Goal: Task Accomplishment & Management: Manage account settings

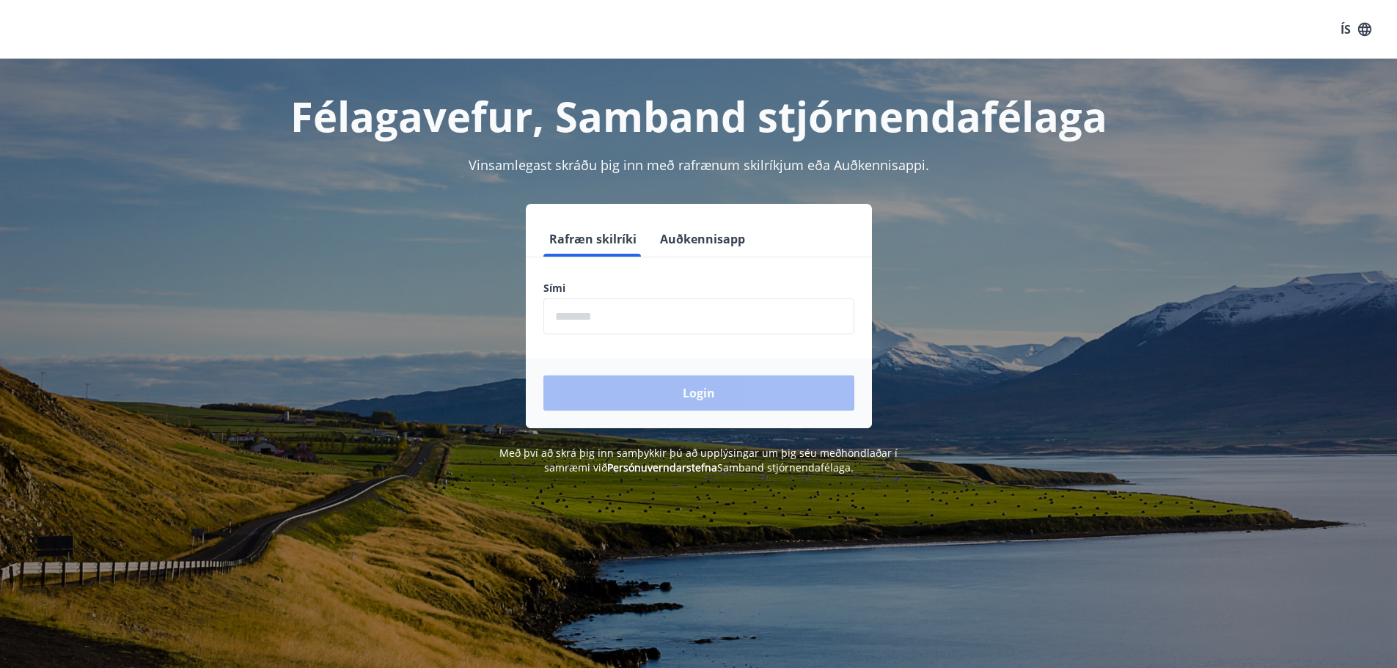
click at [584, 315] on input "phone" at bounding box center [699, 317] width 311 height 36
type input "********"
click at [663, 397] on button "Login" at bounding box center [699, 393] width 311 height 35
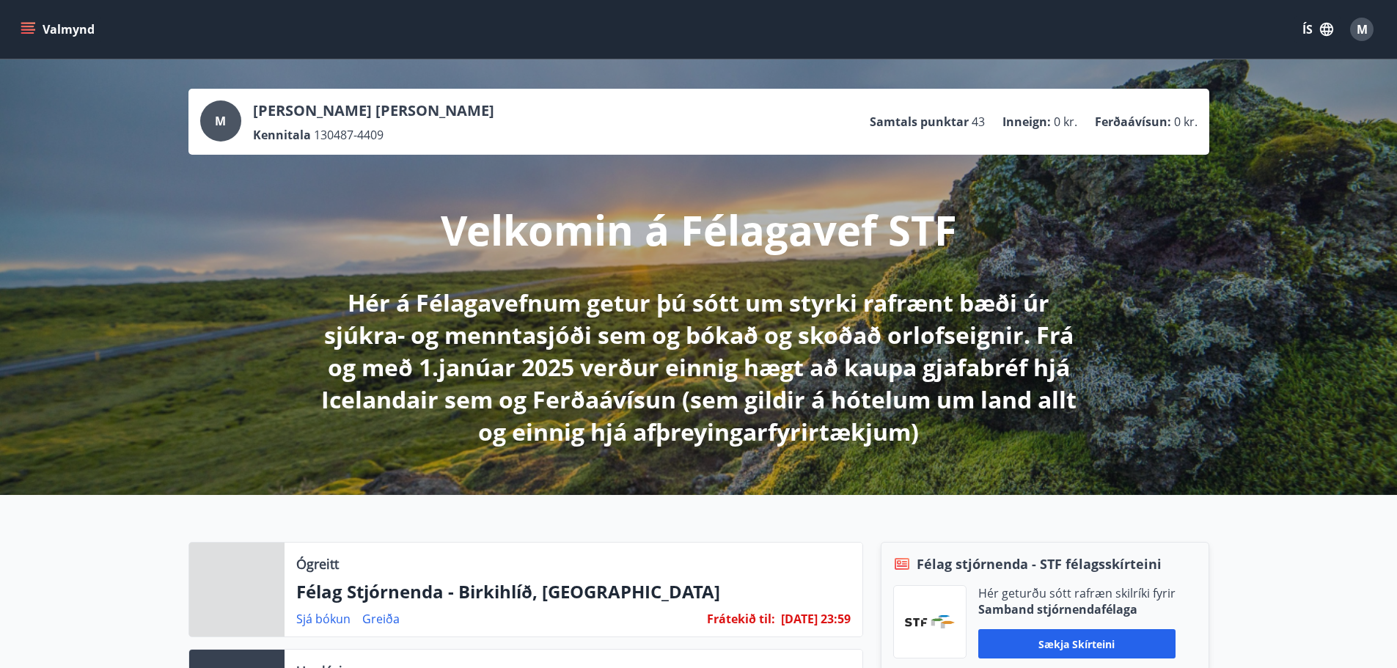
scroll to position [220, 0]
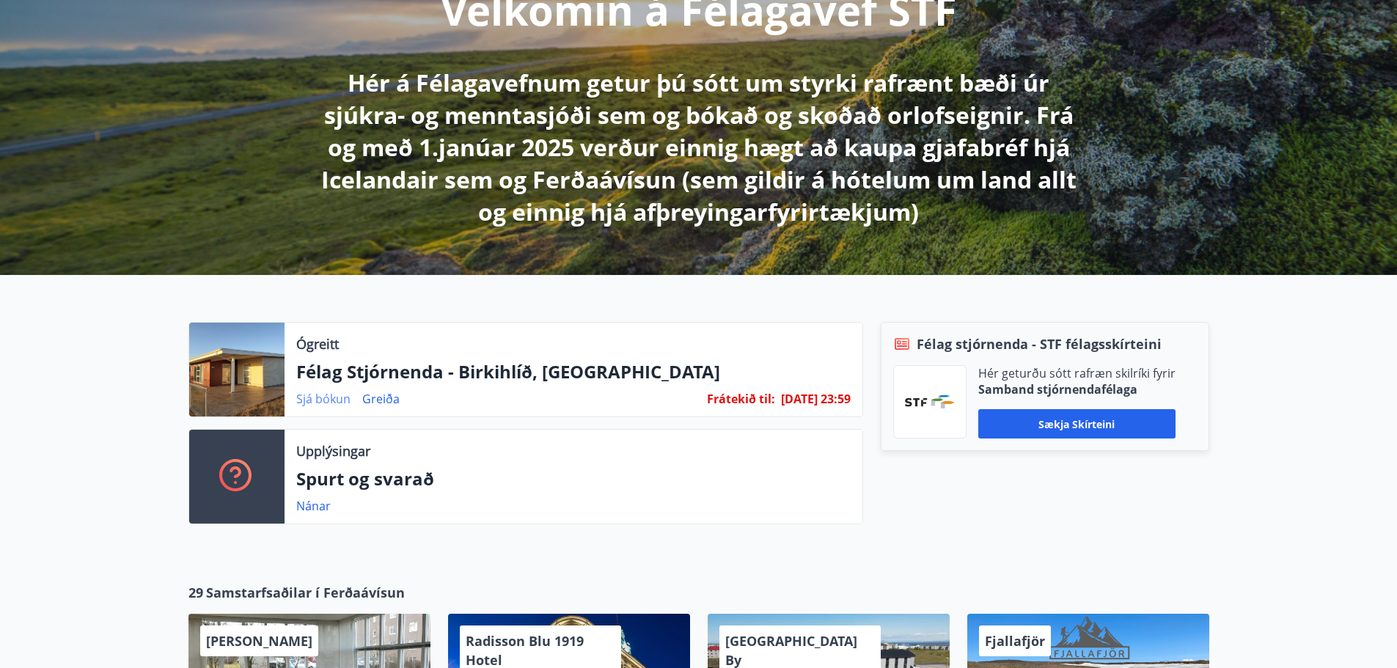
click at [309, 401] on link "Sjá bókun" at bounding box center [323, 399] width 54 height 16
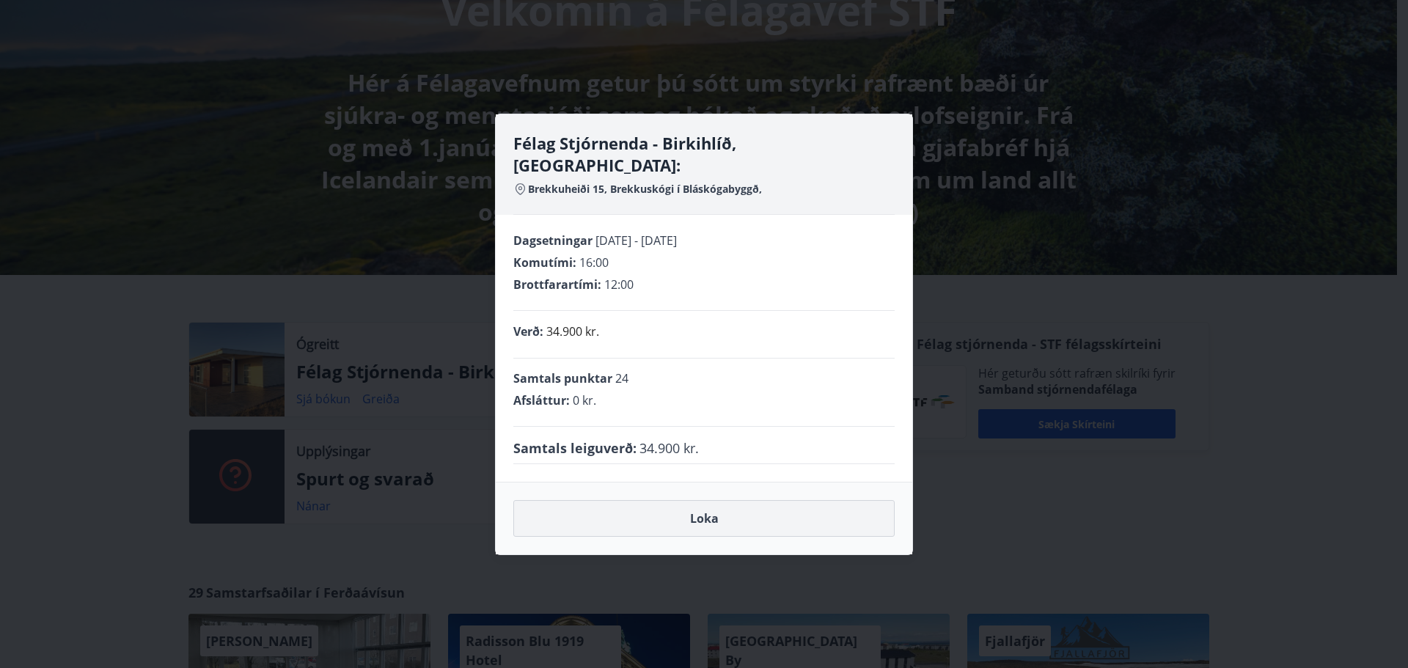
click at [739, 500] on button "Loka" at bounding box center [703, 518] width 381 height 37
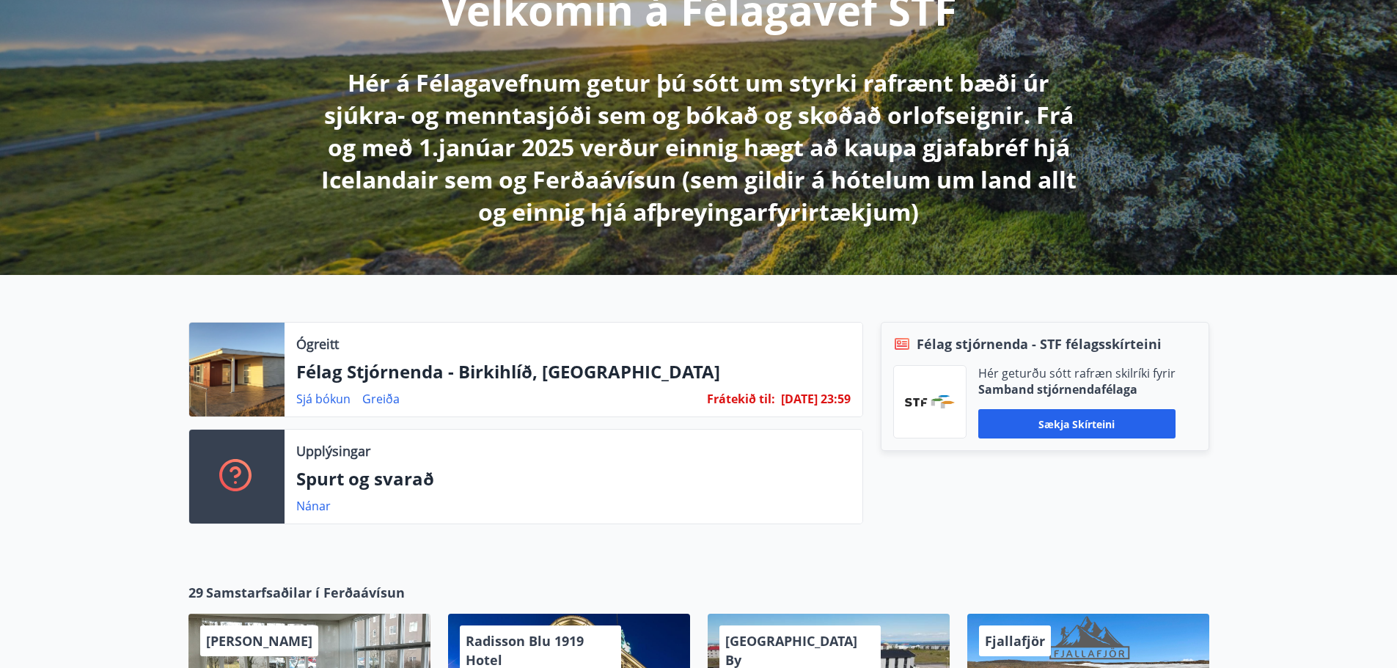
click at [307, 332] on div "Ógreitt Félag Stjórnenda - [GEOGRAPHIC_DATA], Brekkuheiði Sjá [PERSON_NAME] Frá…" at bounding box center [574, 370] width 578 height 94
click at [244, 347] on div at bounding box center [236, 370] width 95 height 94
click at [549, 383] on p "Félag Stjórnenda - Birkihlíð, [GEOGRAPHIC_DATA]" at bounding box center [573, 371] width 555 height 25
click at [316, 332] on div "Ógreitt Félag Stjórnenda - [GEOGRAPHIC_DATA], Brekkuheiði Sjá [PERSON_NAME] Frá…" at bounding box center [574, 370] width 578 height 94
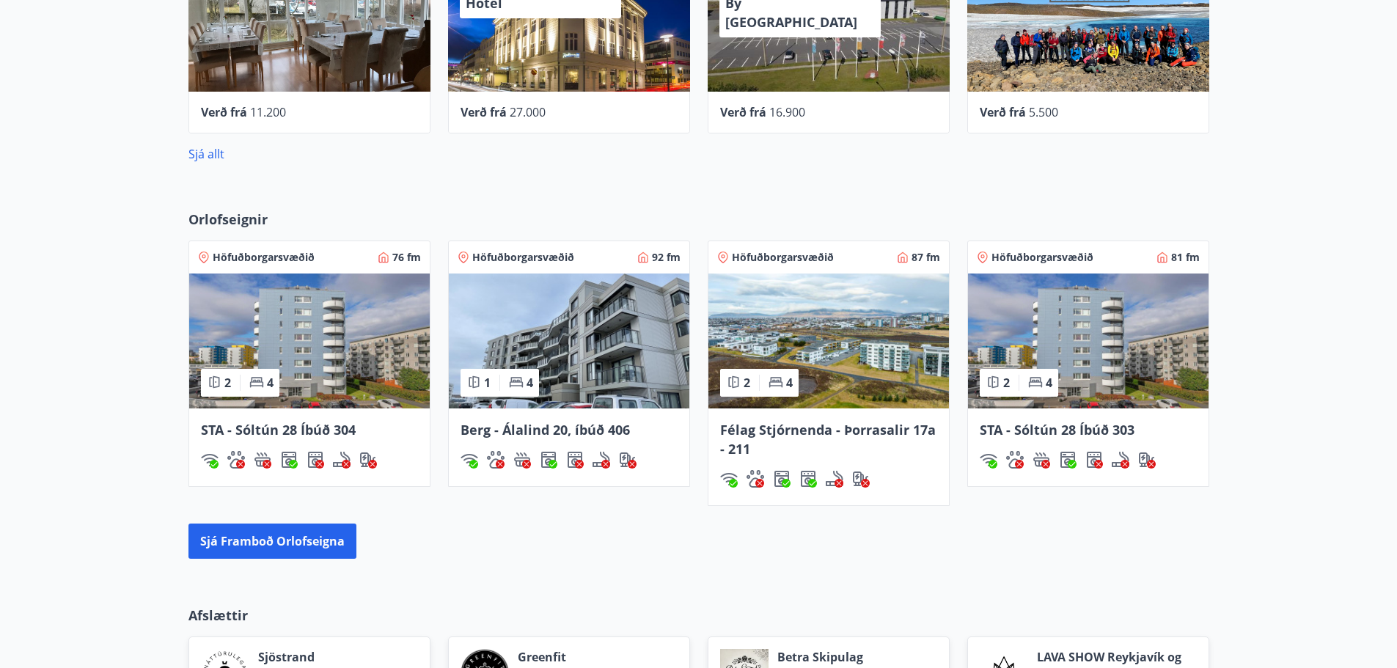
scroll to position [954, 0]
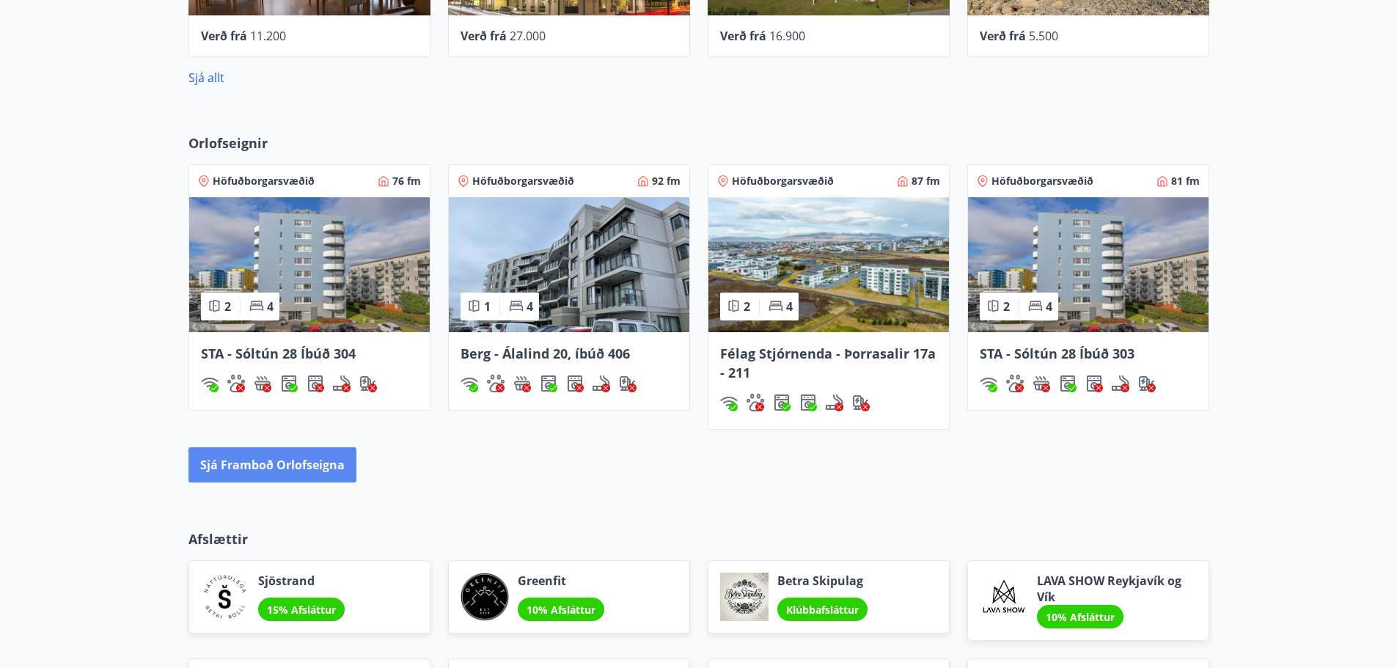
click at [301, 466] on button "Sjá framboð orlofseigna" at bounding box center [273, 464] width 168 height 35
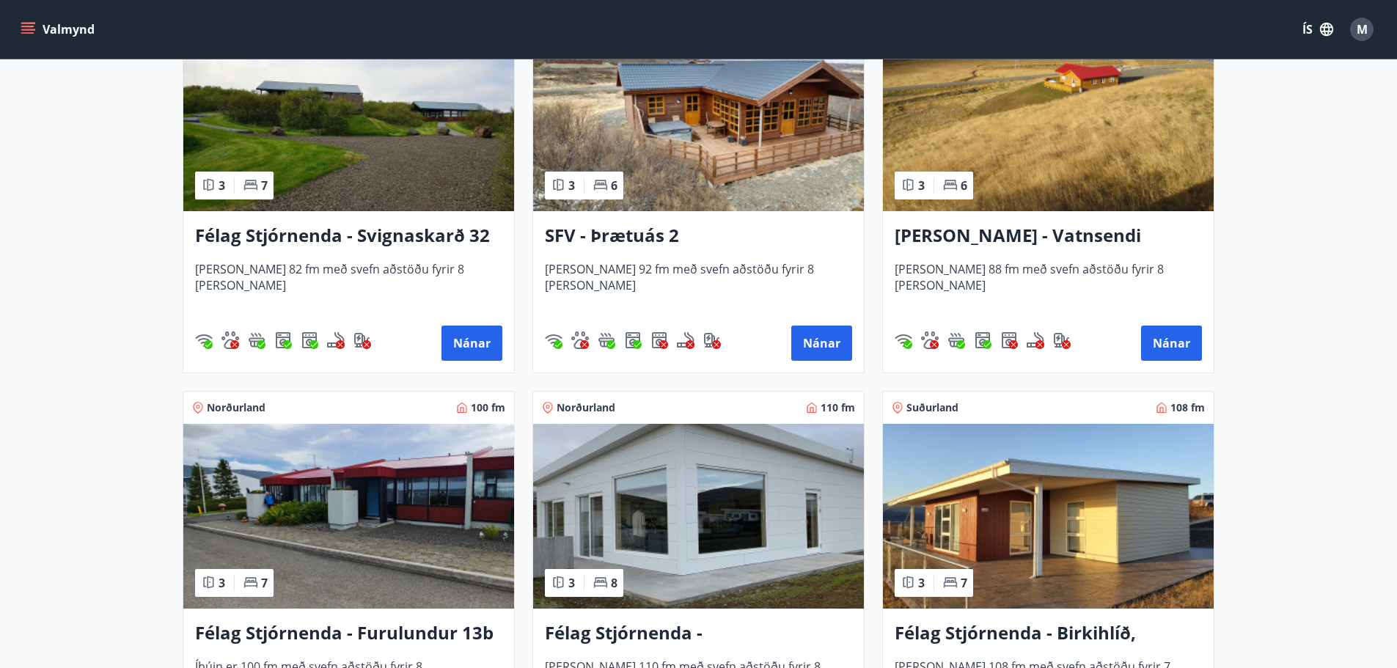
scroll to position [2861, 0]
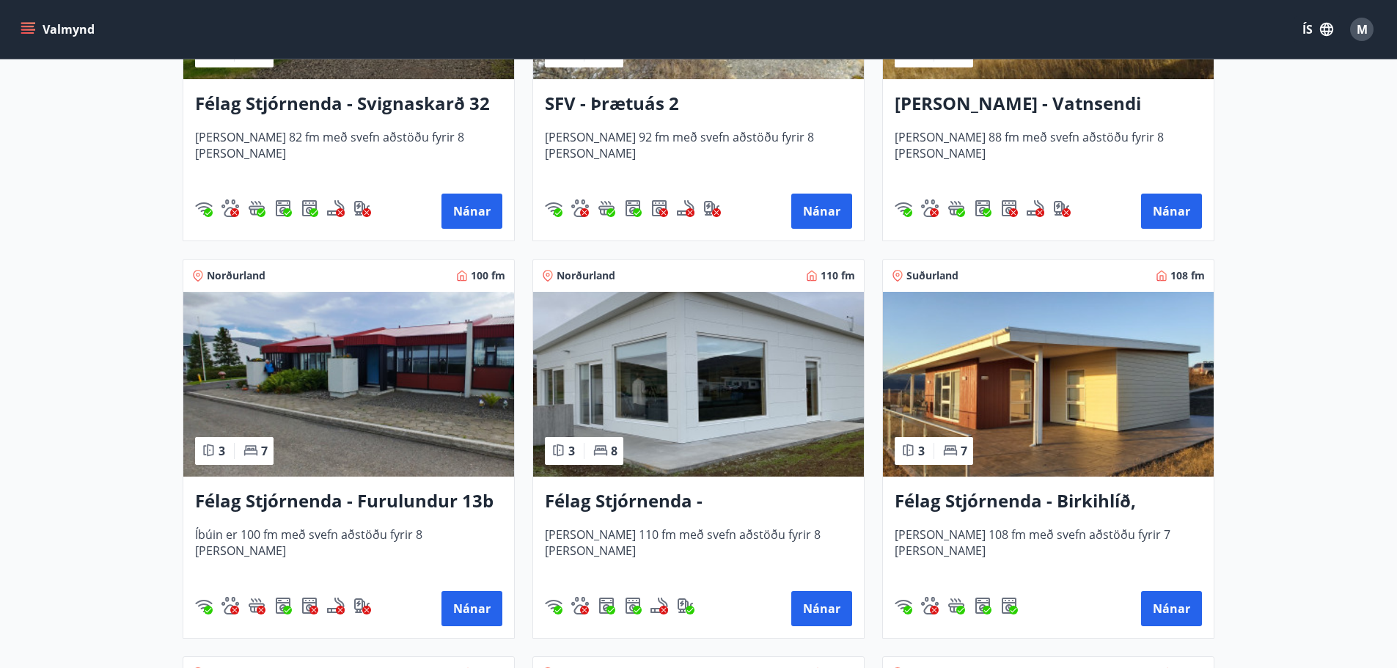
click at [1015, 497] on h3 "Félag Stjórnenda - Birkihlíð, [GEOGRAPHIC_DATA]" at bounding box center [1048, 501] width 307 height 26
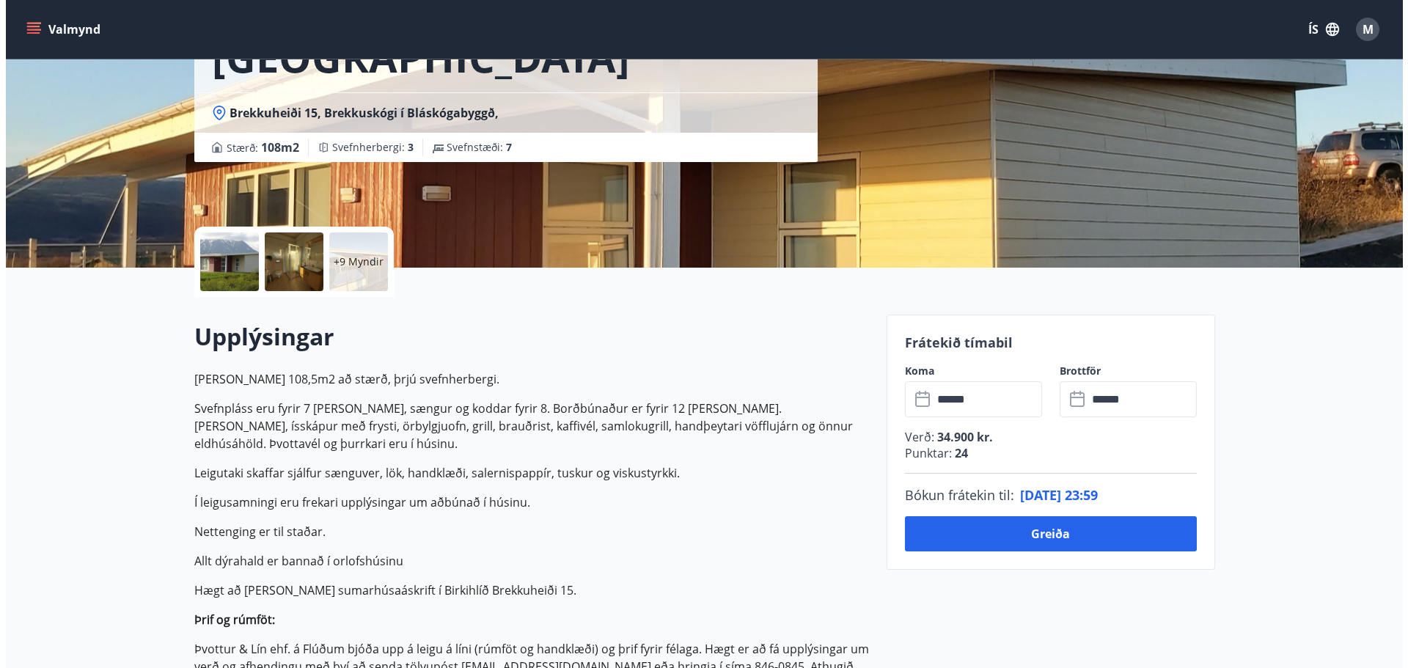
scroll to position [220, 0]
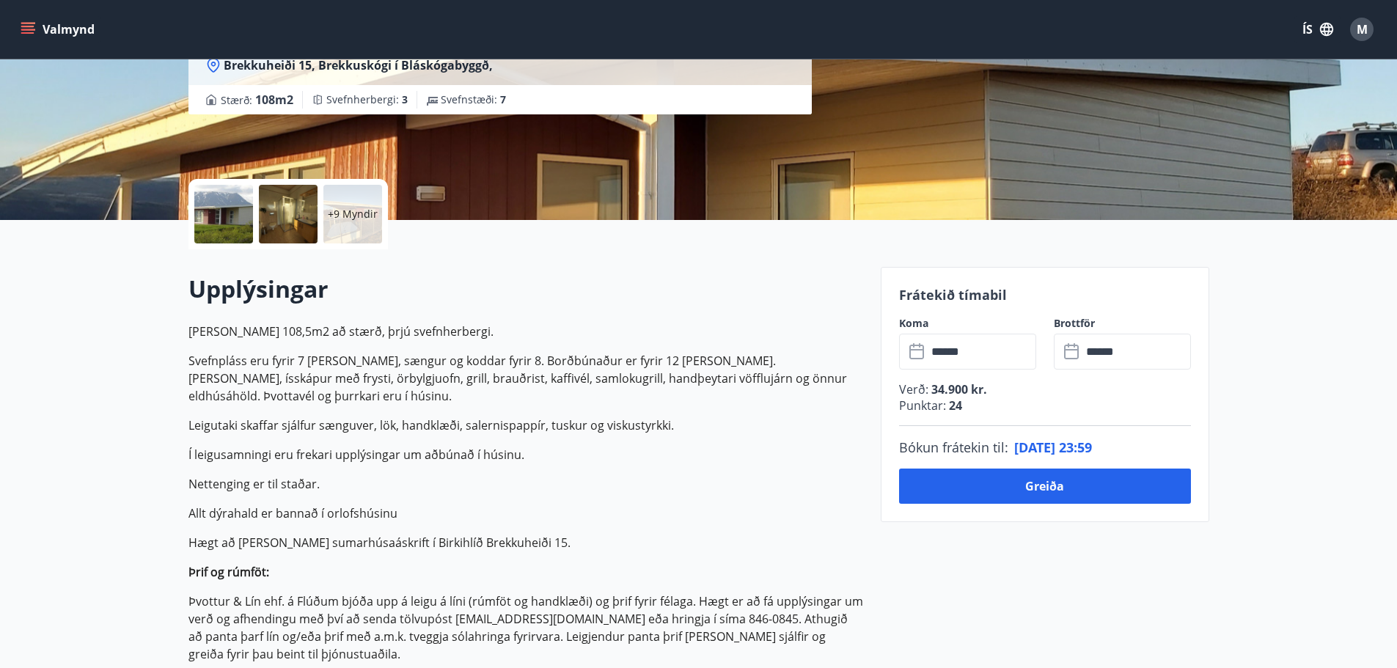
click at [219, 208] on div at bounding box center [223, 214] width 59 height 59
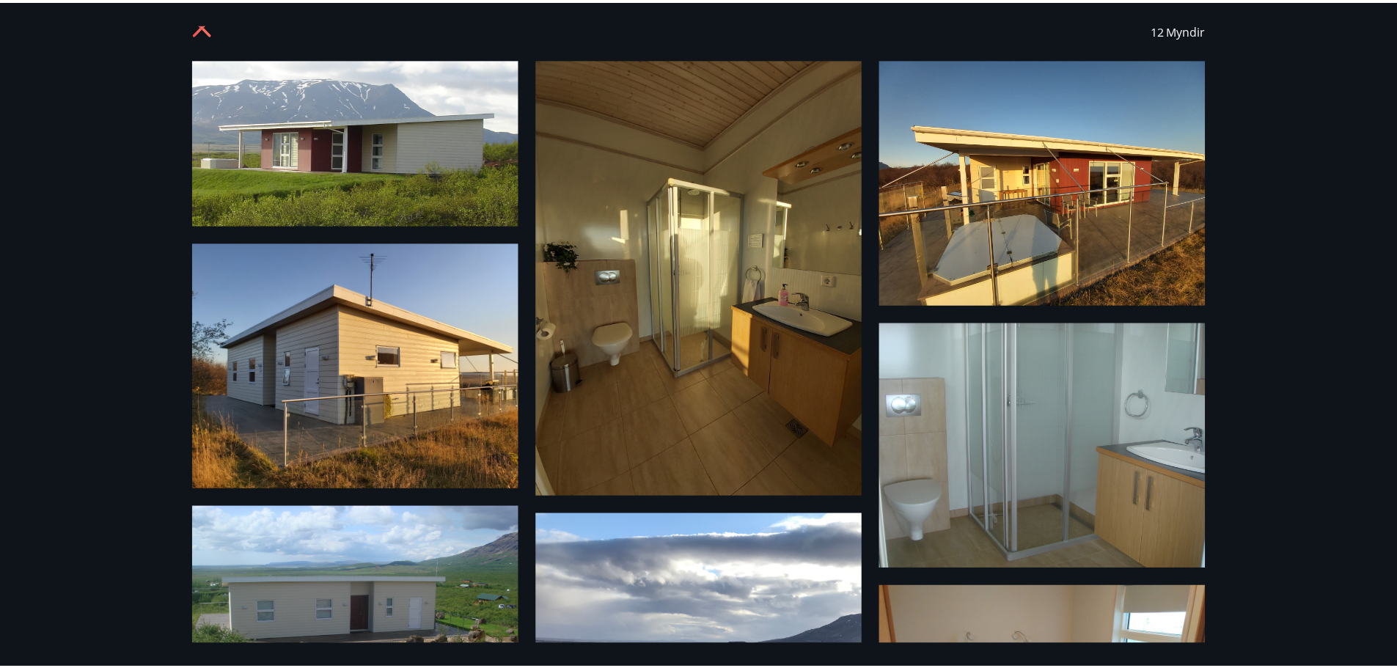
scroll to position [0, 0]
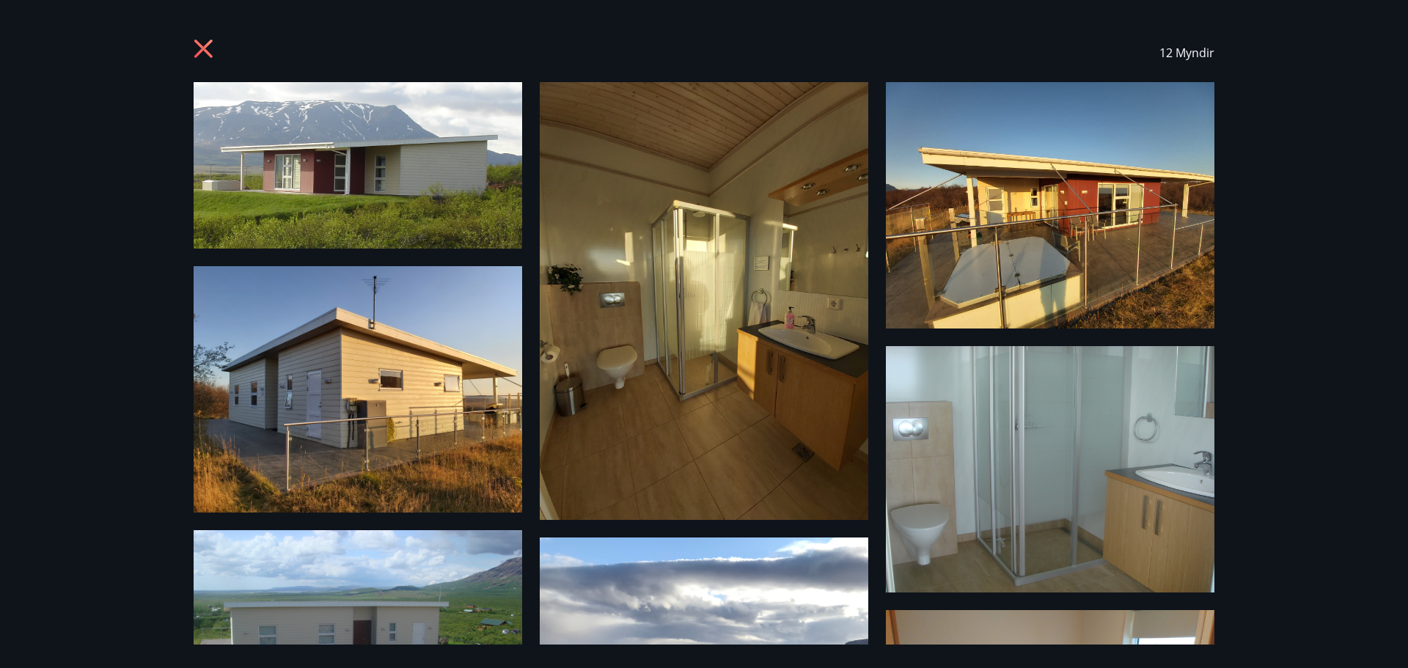
click at [209, 51] on icon at bounding box center [205, 50] width 23 height 23
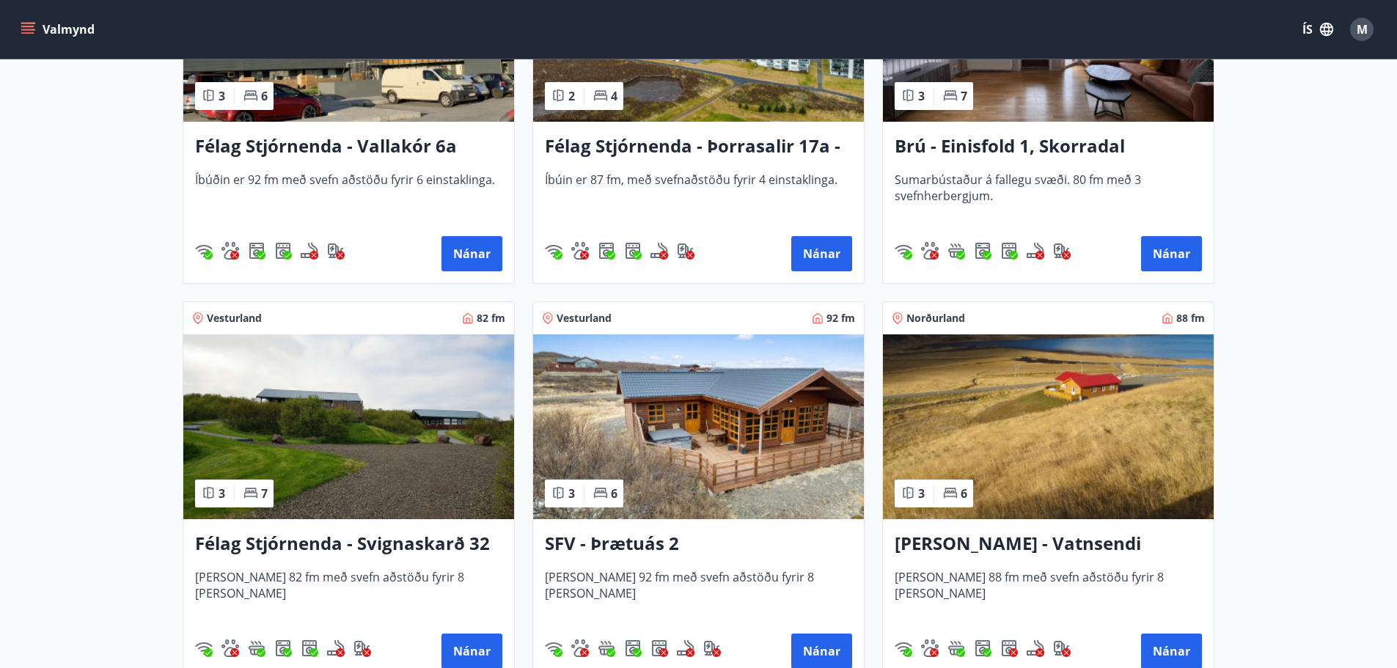
scroll to position [2494, 0]
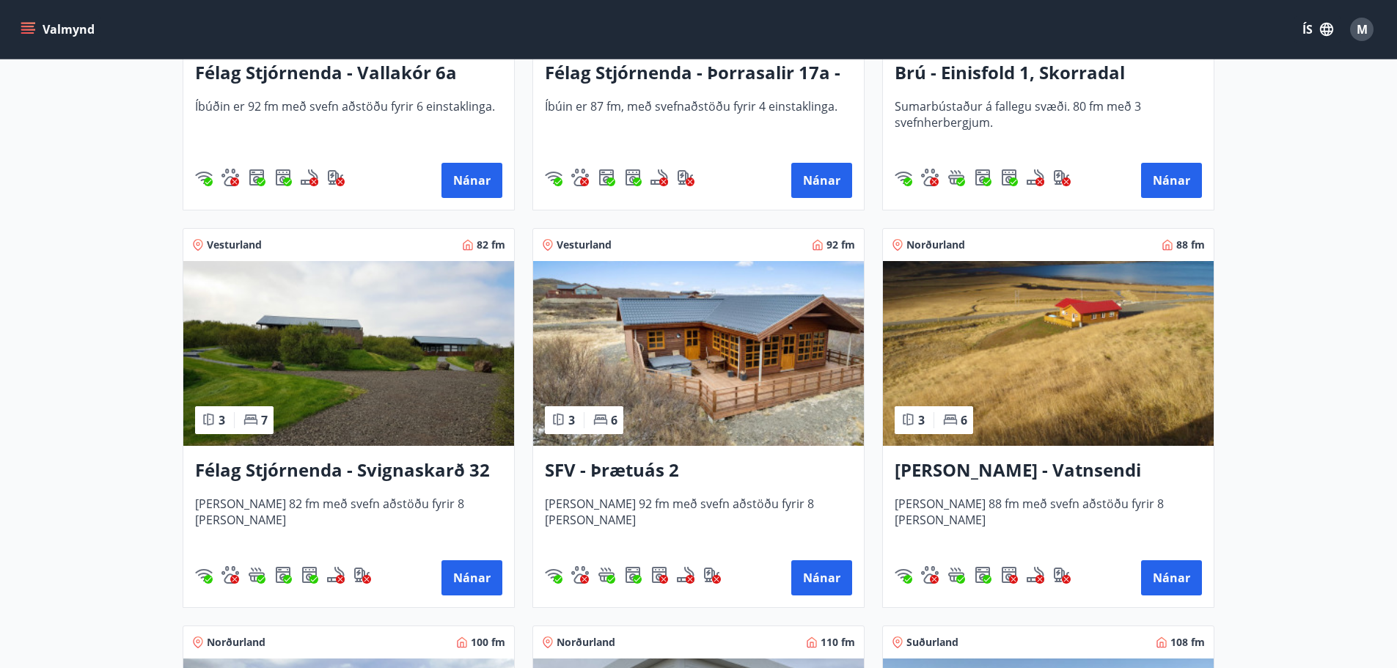
click at [311, 468] on h3 "Félag Stjórnenda - Svignaskarð 32" at bounding box center [348, 471] width 307 height 26
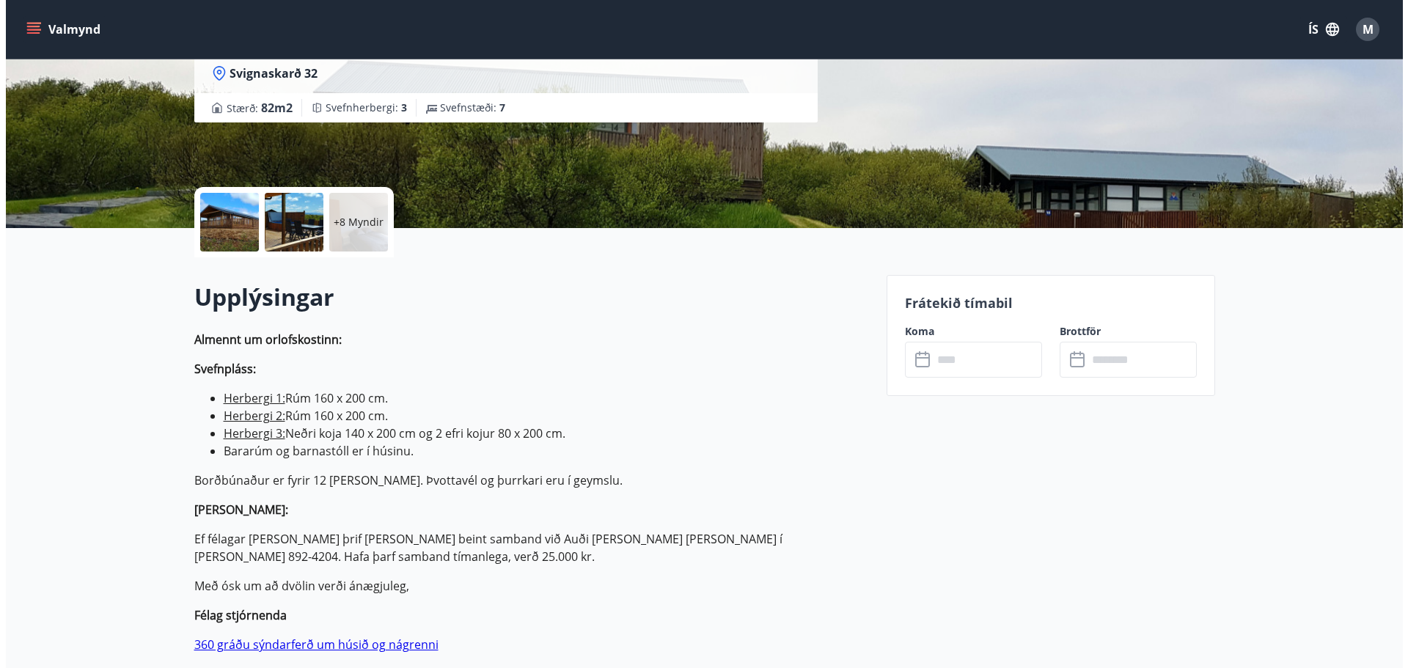
scroll to position [220, 0]
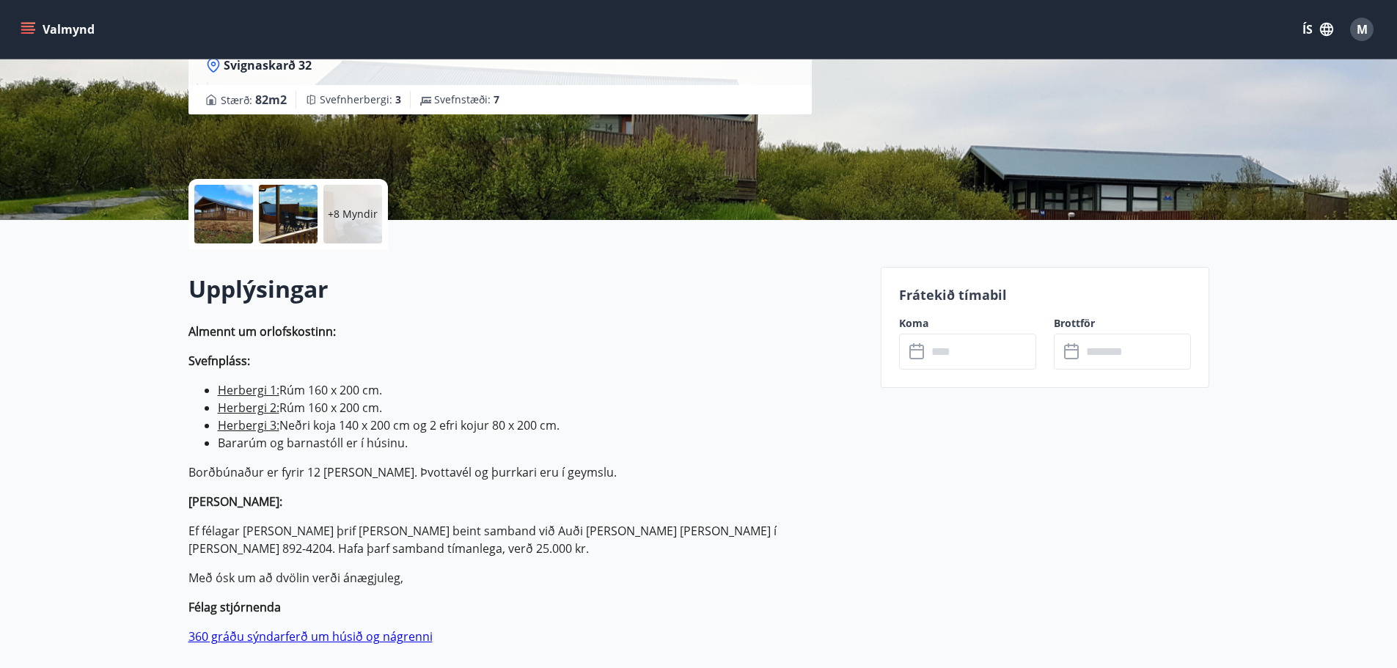
click at [232, 212] on div at bounding box center [223, 214] width 59 height 59
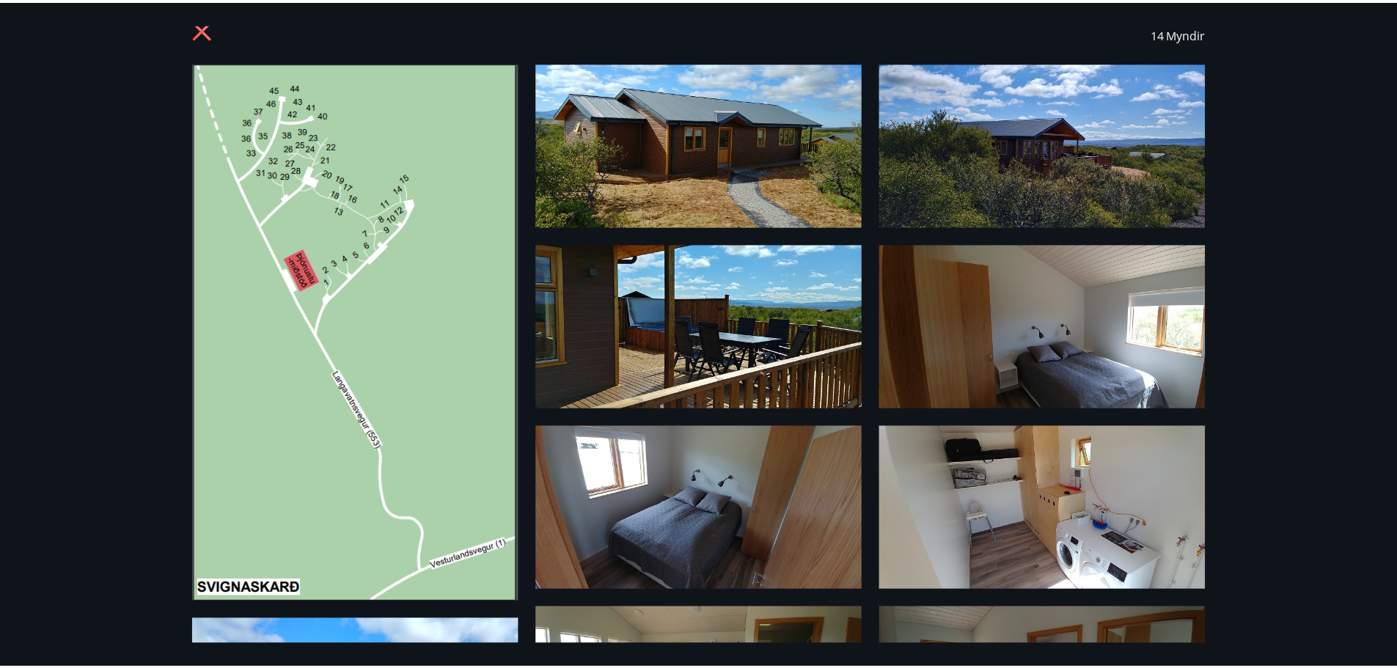
scroll to position [0, 0]
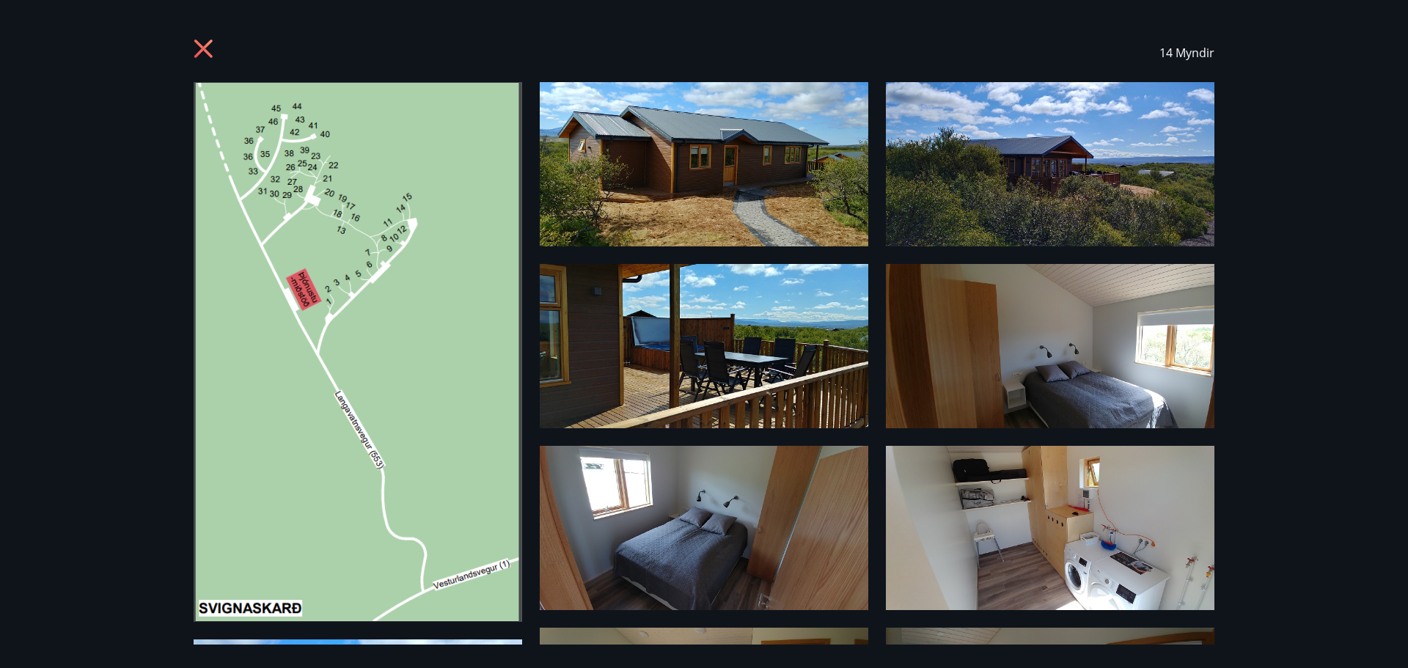
click at [199, 48] on icon at bounding box center [205, 50] width 23 height 23
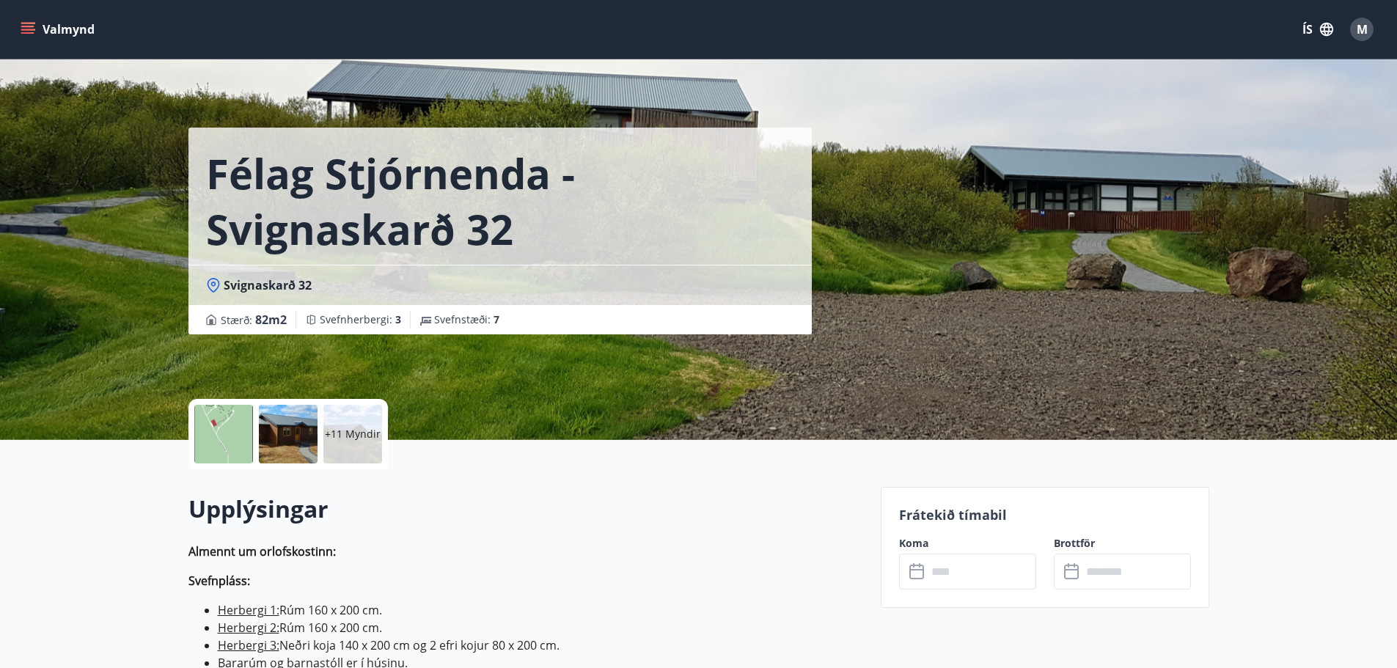
click at [34, 27] on icon "menu" at bounding box center [28, 29] width 15 height 15
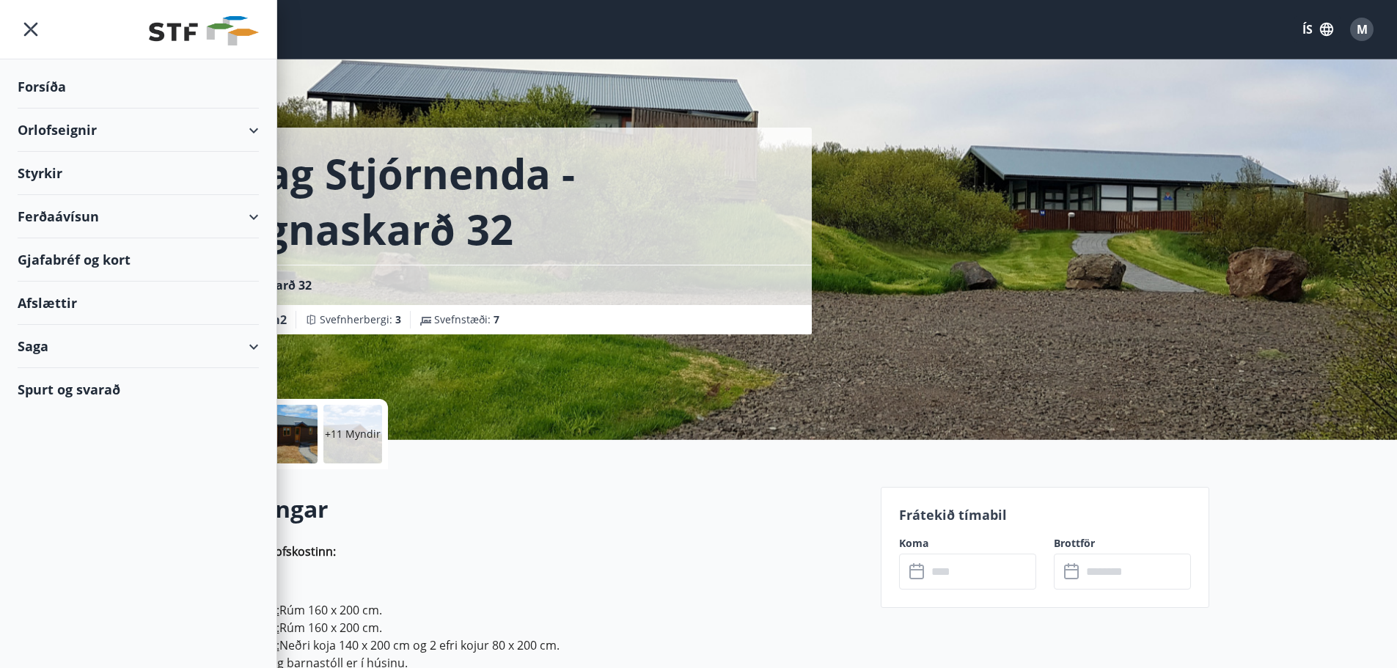
click at [34, 85] on div "Forsíða" at bounding box center [138, 86] width 241 height 43
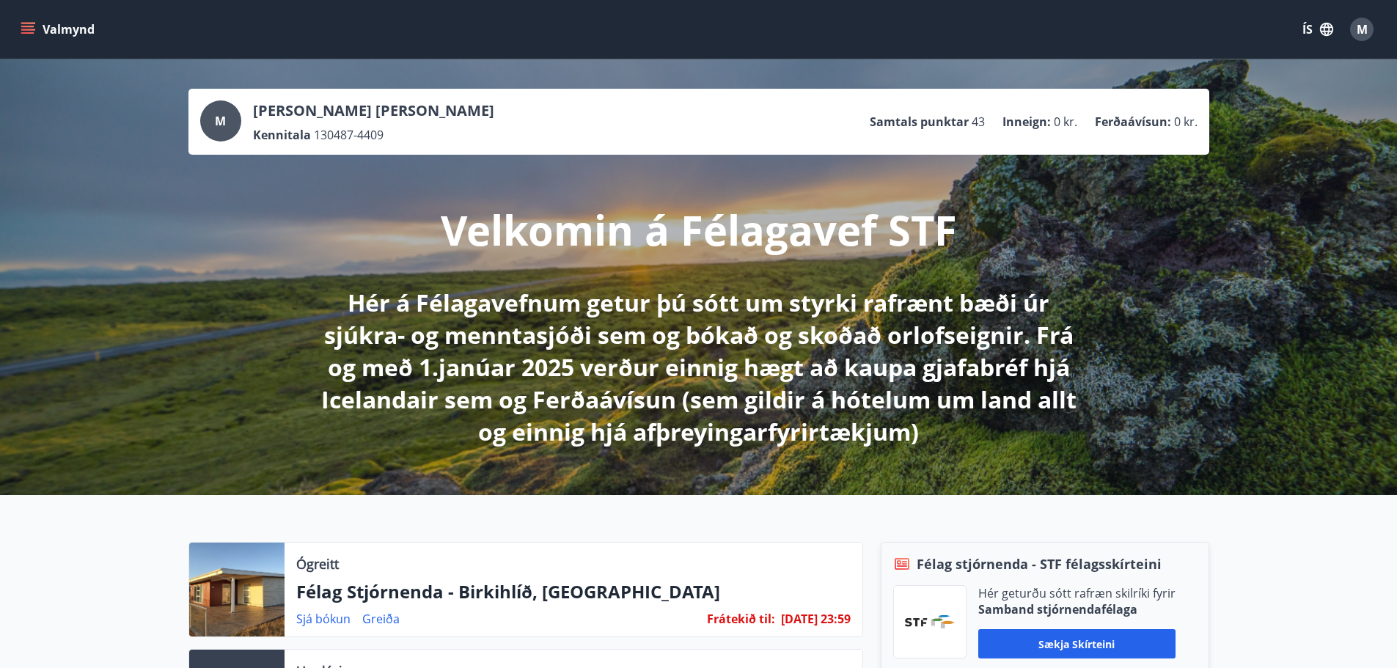
click at [700, 123] on div "M [PERSON_NAME] [PERSON_NAME] Kennitala 130487-4409 Samtals punktar 43 Inneign …" at bounding box center [699, 121] width 998 height 43
click at [1309, 32] on button "ÍS" at bounding box center [1318, 29] width 47 height 26
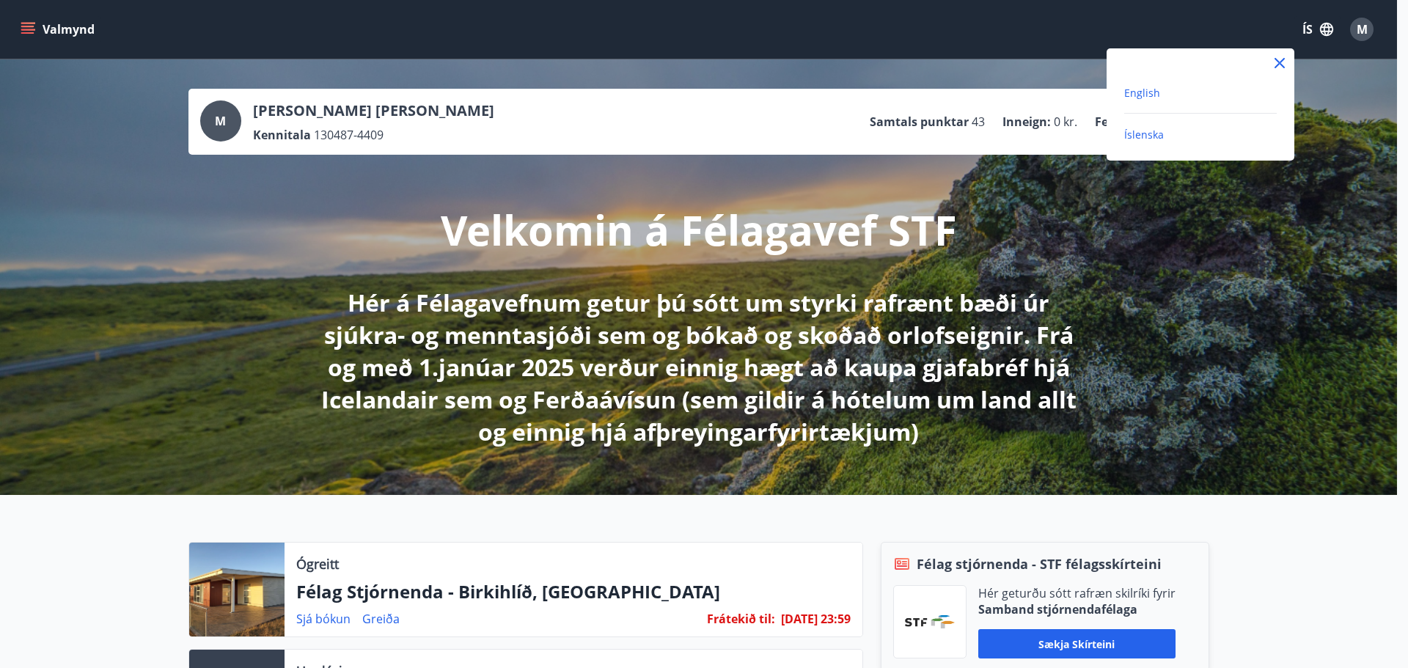
click at [1149, 93] on span "English" at bounding box center [1142, 93] width 36 height 14
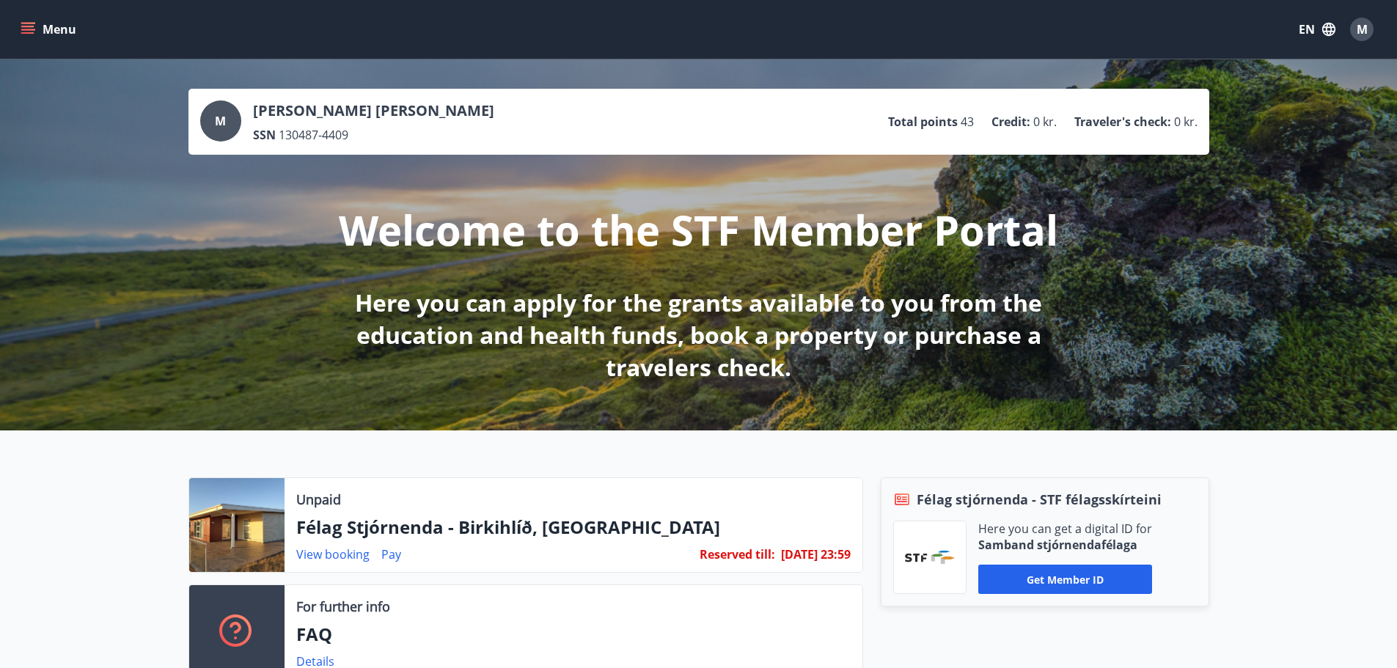
click at [29, 31] on icon "menu" at bounding box center [28, 29] width 15 height 15
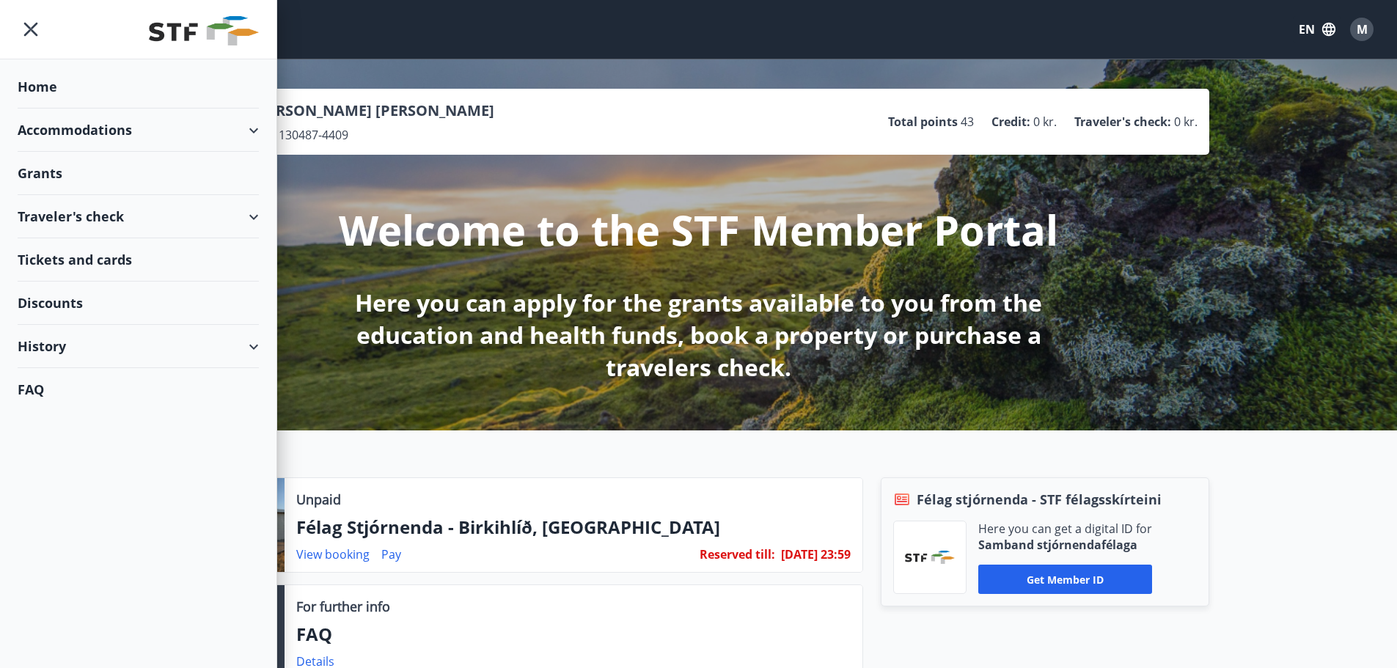
click at [42, 175] on div "Grants" at bounding box center [138, 173] width 241 height 43
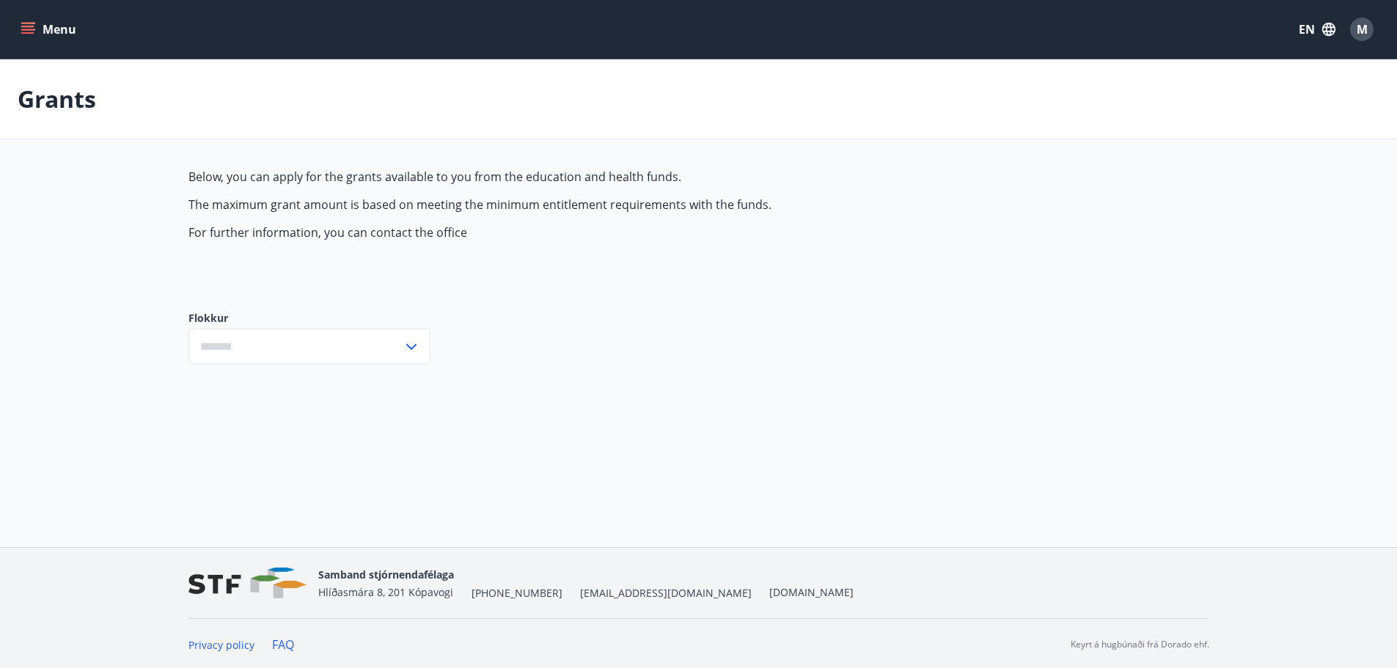
type input "***"
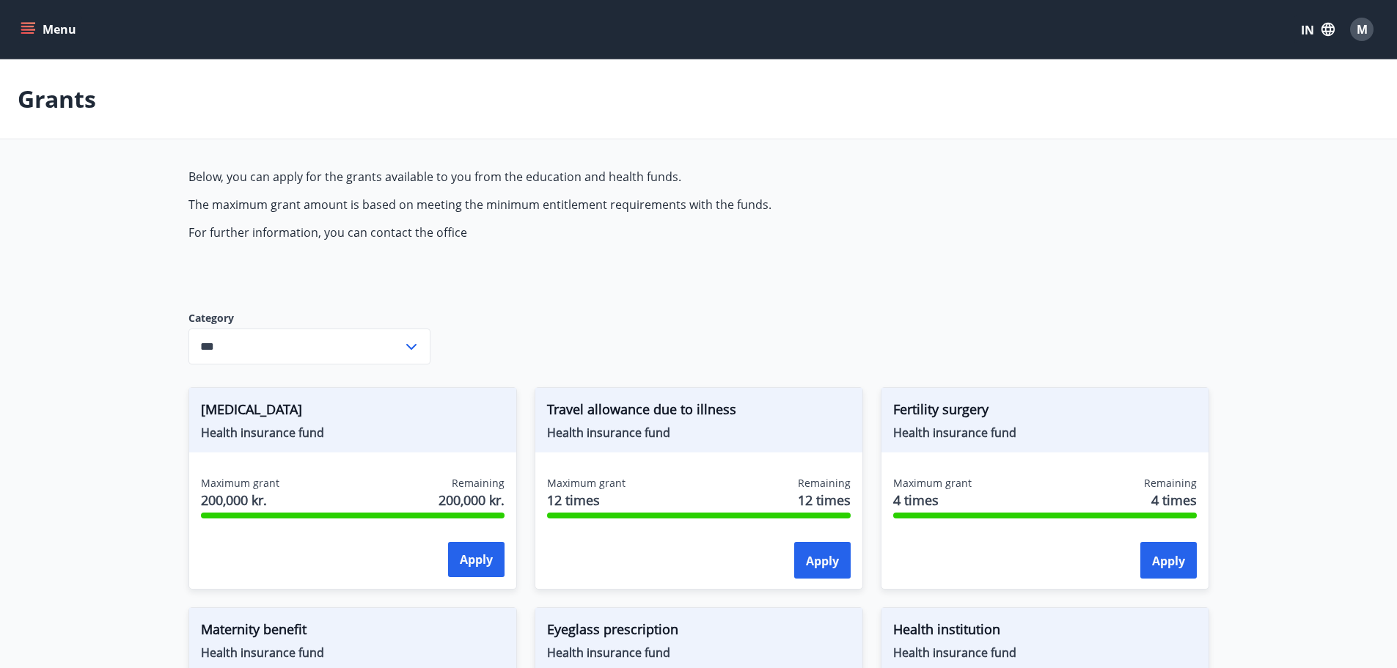
click at [1367, 27] on span "M" at bounding box center [1362, 29] width 11 height 16
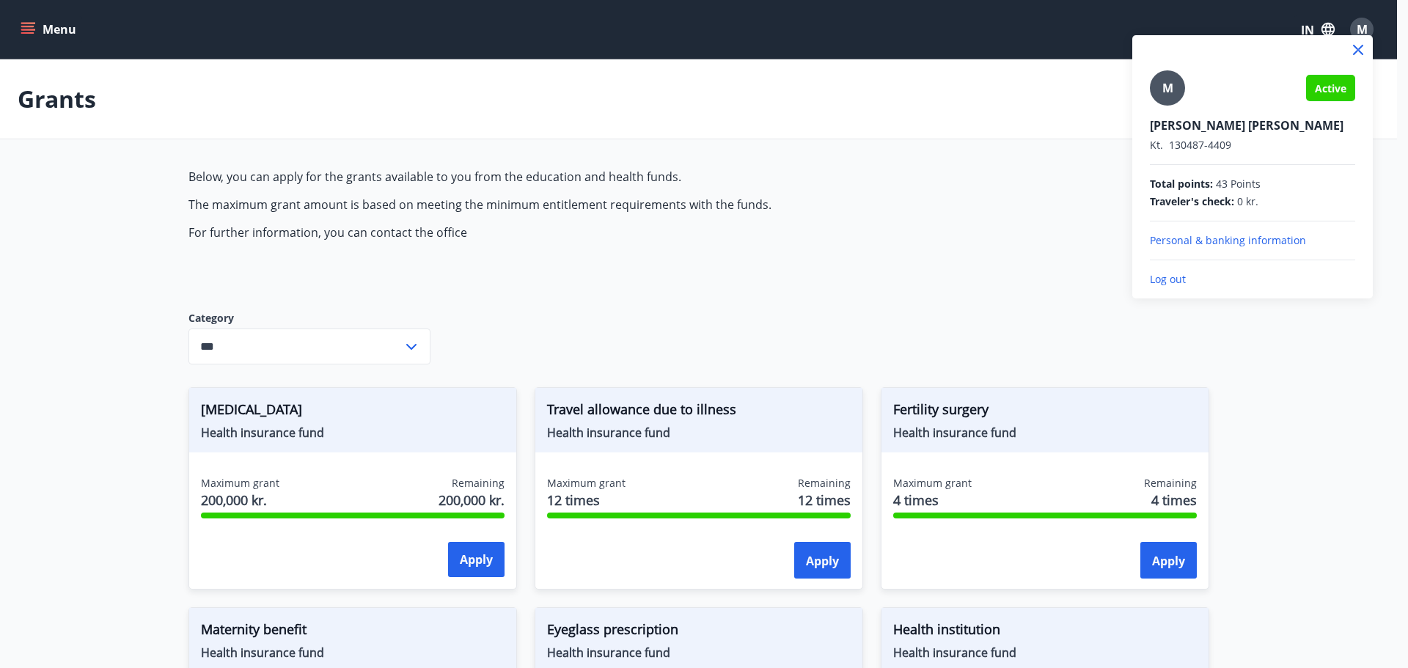
click at [1176, 277] on p "Log out" at bounding box center [1252, 279] width 205 height 15
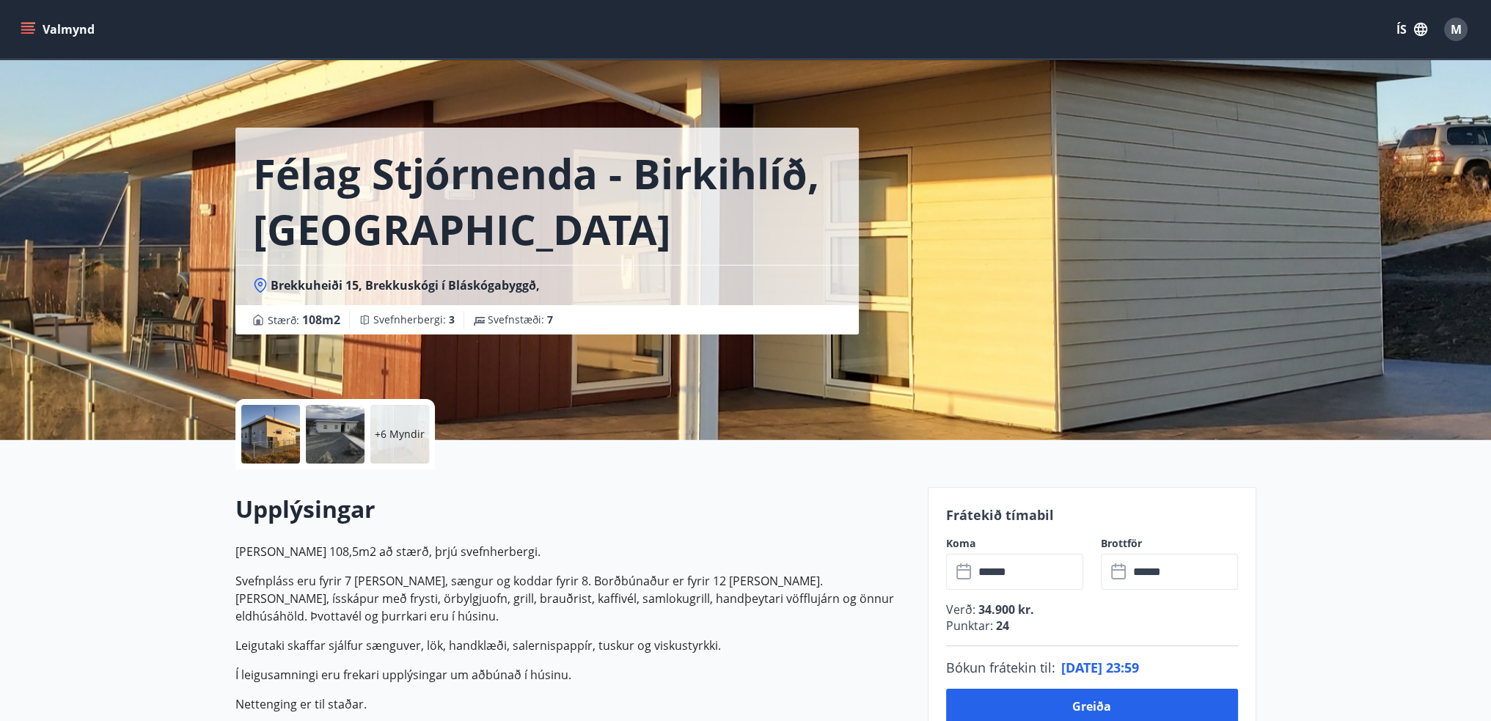
click at [1408, 31] on span "M" at bounding box center [1456, 29] width 11 height 16
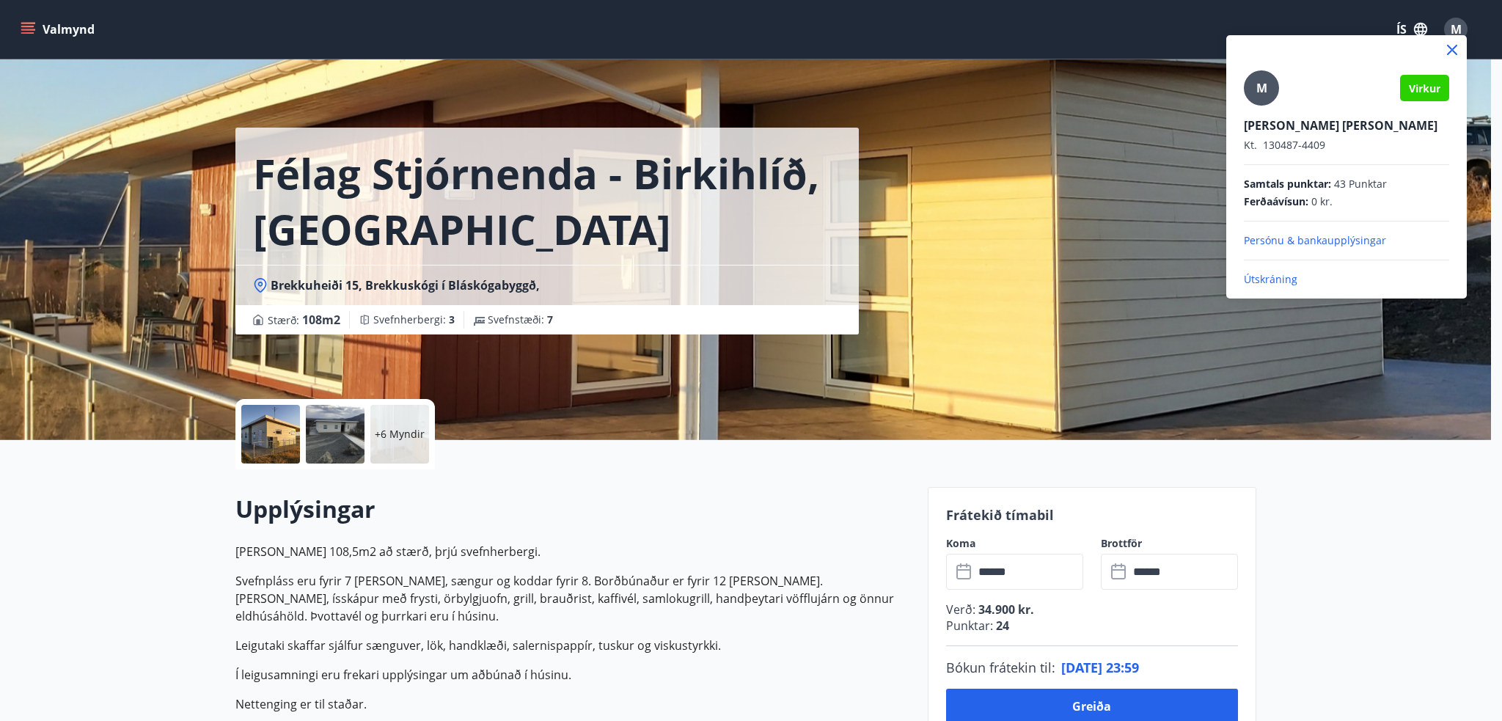
click at [1282, 277] on p "Útskráning" at bounding box center [1346, 279] width 205 height 15
click at [1279, 278] on p "Útskráning" at bounding box center [1346, 279] width 205 height 15
